Goal: Transaction & Acquisition: Subscribe to service/newsletter

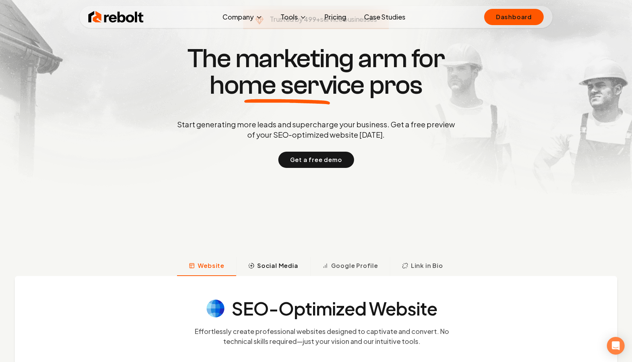
click at [284, 270] on span "Social Media" at bounding box center [277, 266] width 41 height 9
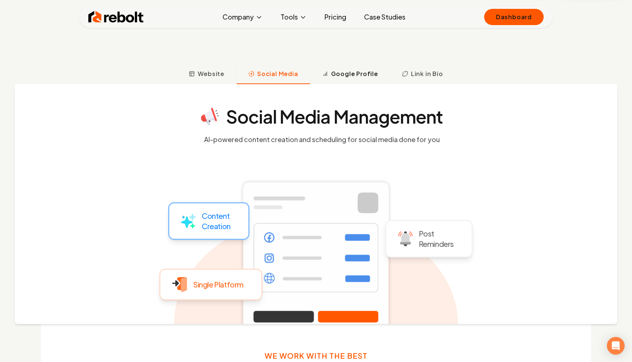
click at [356, 80] on button "Google Profile" at bounding box center [350, 74] width 80 height 19
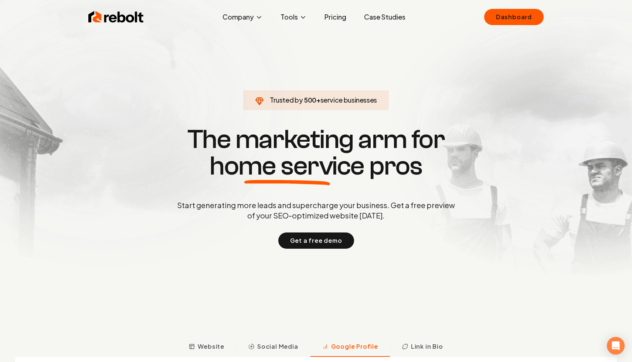
click at [353, 17] on ul "Company About Blog Jobs Tools Google Review QR Code Generator Google Business P…" at bounding box center [313, 17] width 195 height 15
click at [328, 17] on link "Pricing" at bounding box center [335, 17] width 34 height 15
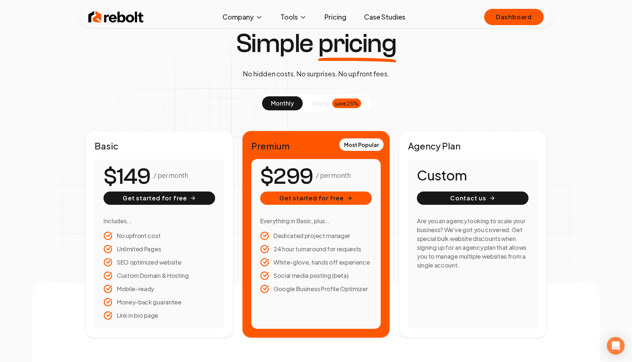
scroll to position [30, 0]
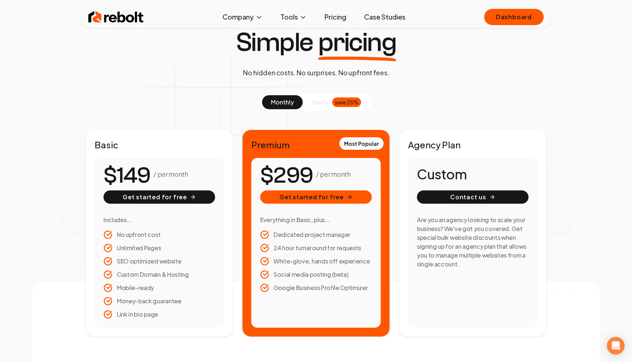
click at [339, 102] on div "save 25%" at bounding box center [346, 103] width 29 height 10
click at [276, 98] on button "monthly" at bounding box center [282, 102] width 41 height 14
click at [455, 105] on section "monthly yearly save 25% Basic / per month Get started for free Includes... No u…" at bounding box center [315, 215] width 461 height 245
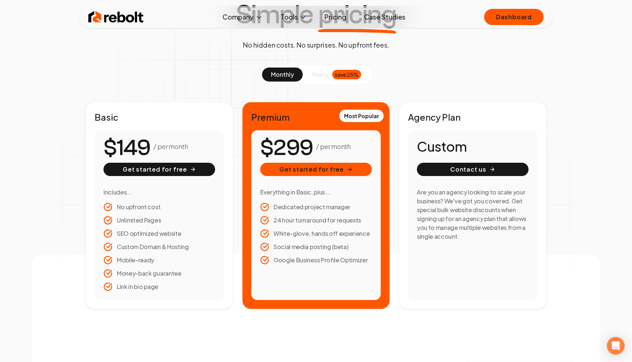
scroll to position [0, 0]
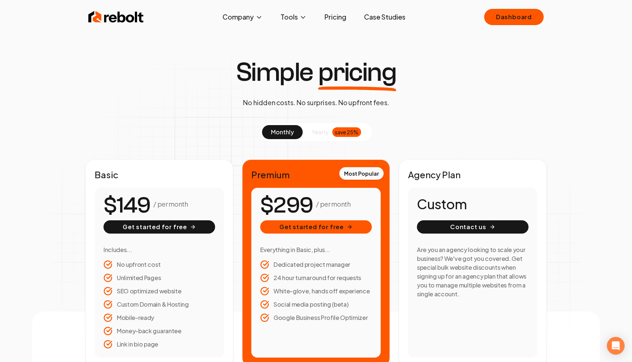
click at [437, 108] on div "Simple pricing No hidden costs. No surprises. No upfront fees. monthly yearly s…" at bounding box center [315, 213] width 567 height 308
